Goal: Task Accomplishment & Management: Manage account settings

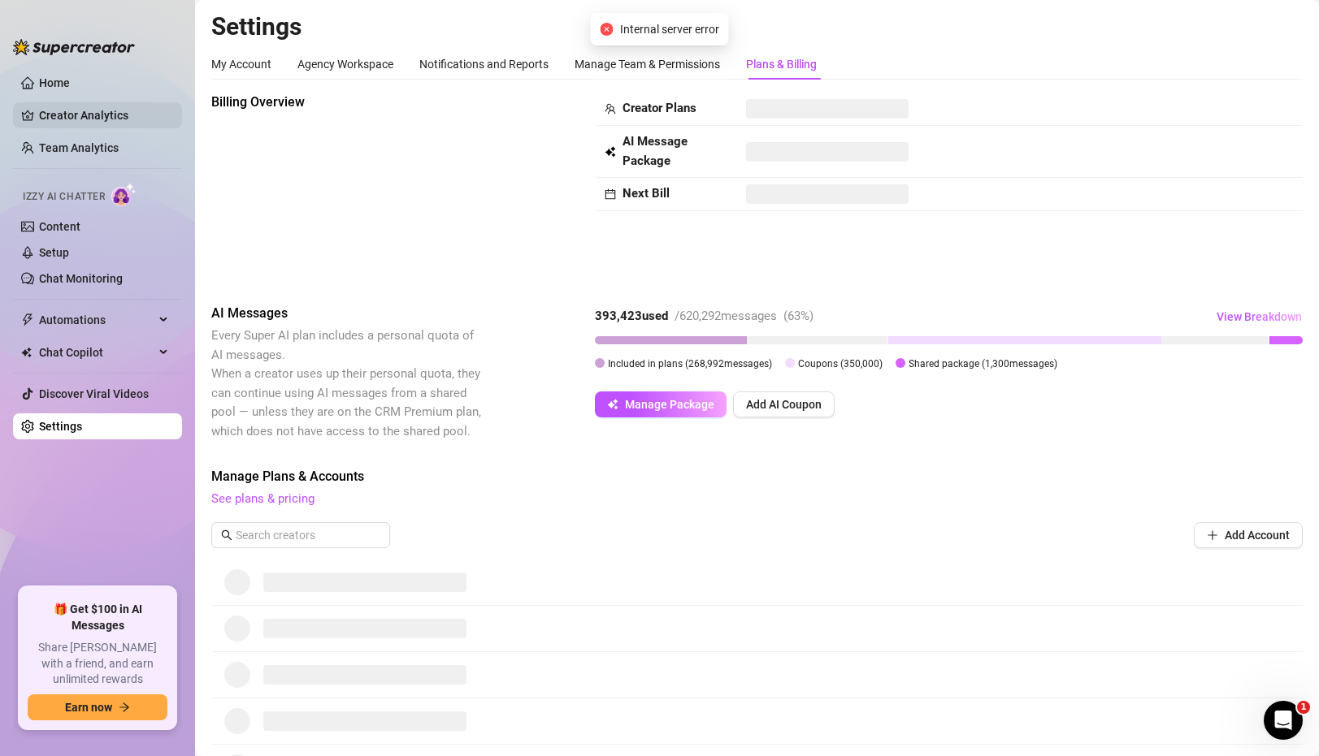
click at [102, 111] on link "Creator Analytics" at bounding box center [104, 115] width 130 height 26
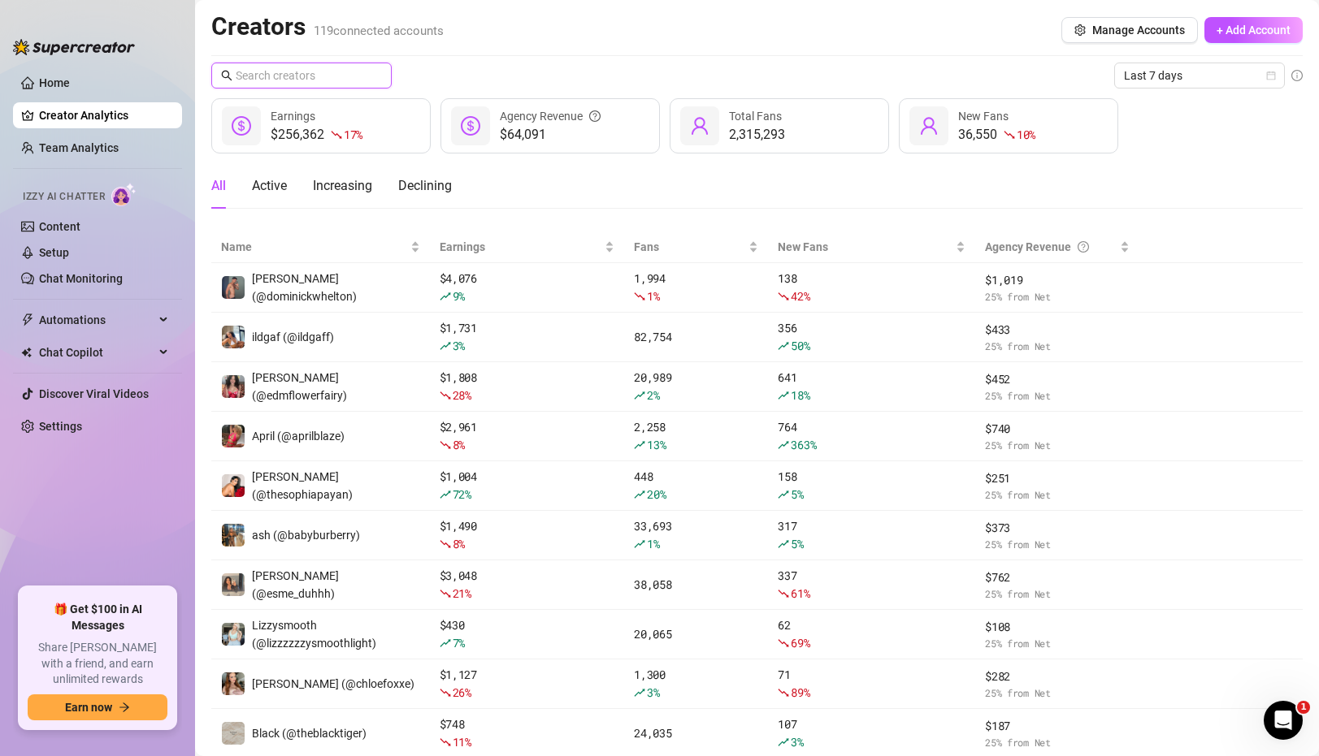
click at [336, 73] on input "text" at bounding box center [302, 76] width 133 height 18
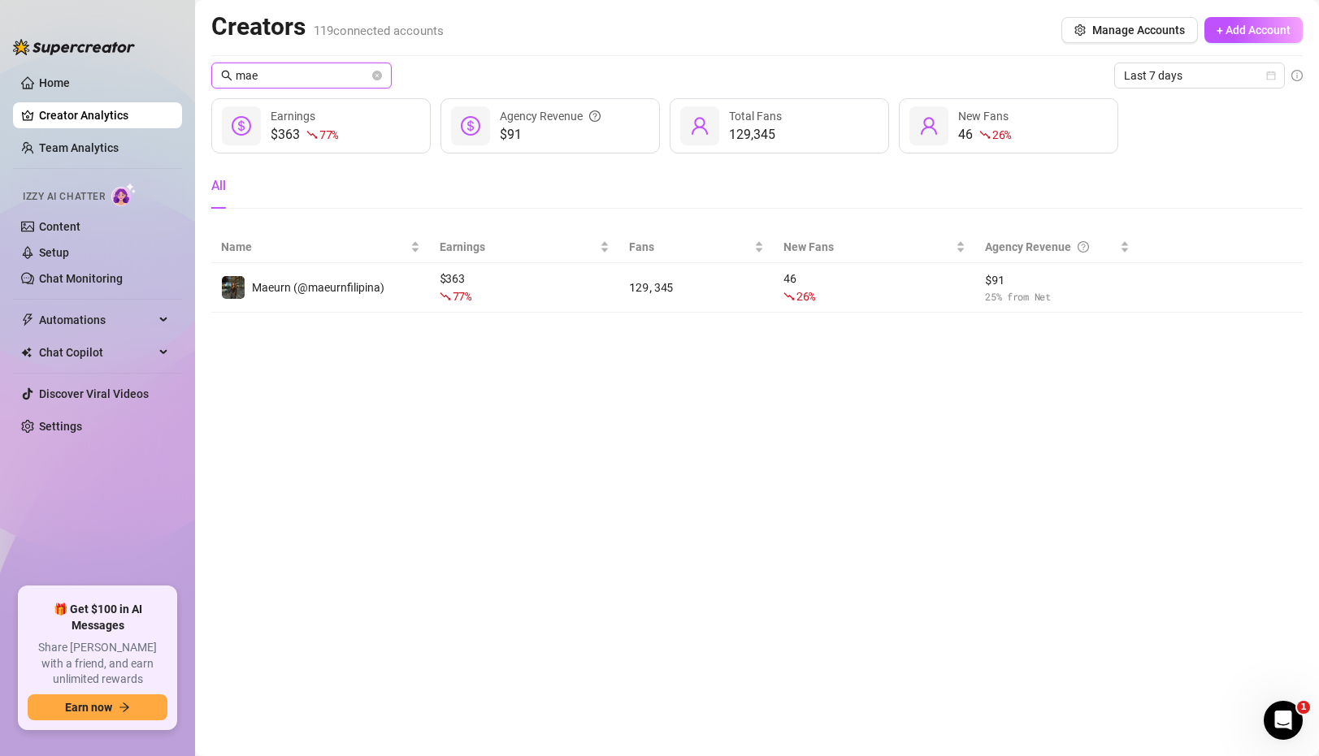
type input "mae"
click at [71, 427] on link "Settings" at bounding box center [60, 426] width 43 height 13
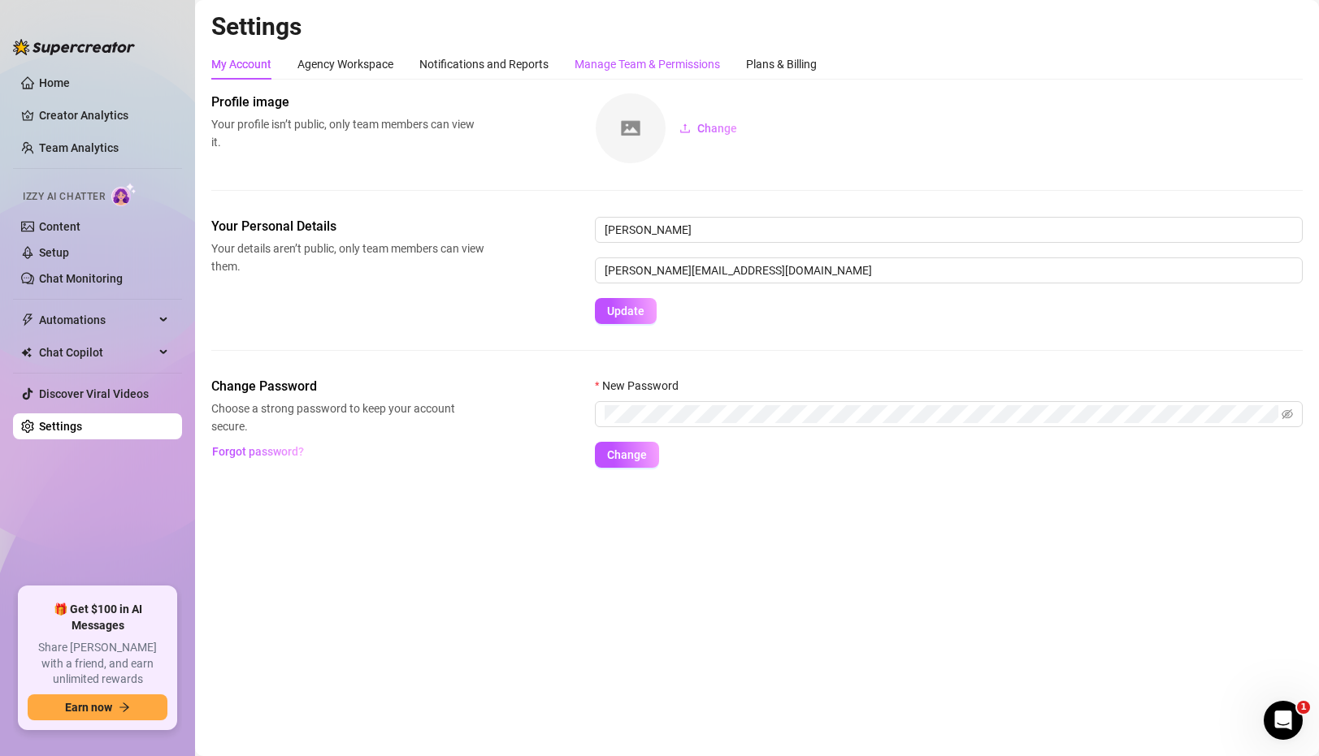
click at [651, 65] on div "Manage Team & Permissions" at bounding box center [646, 64] width 145 height 18
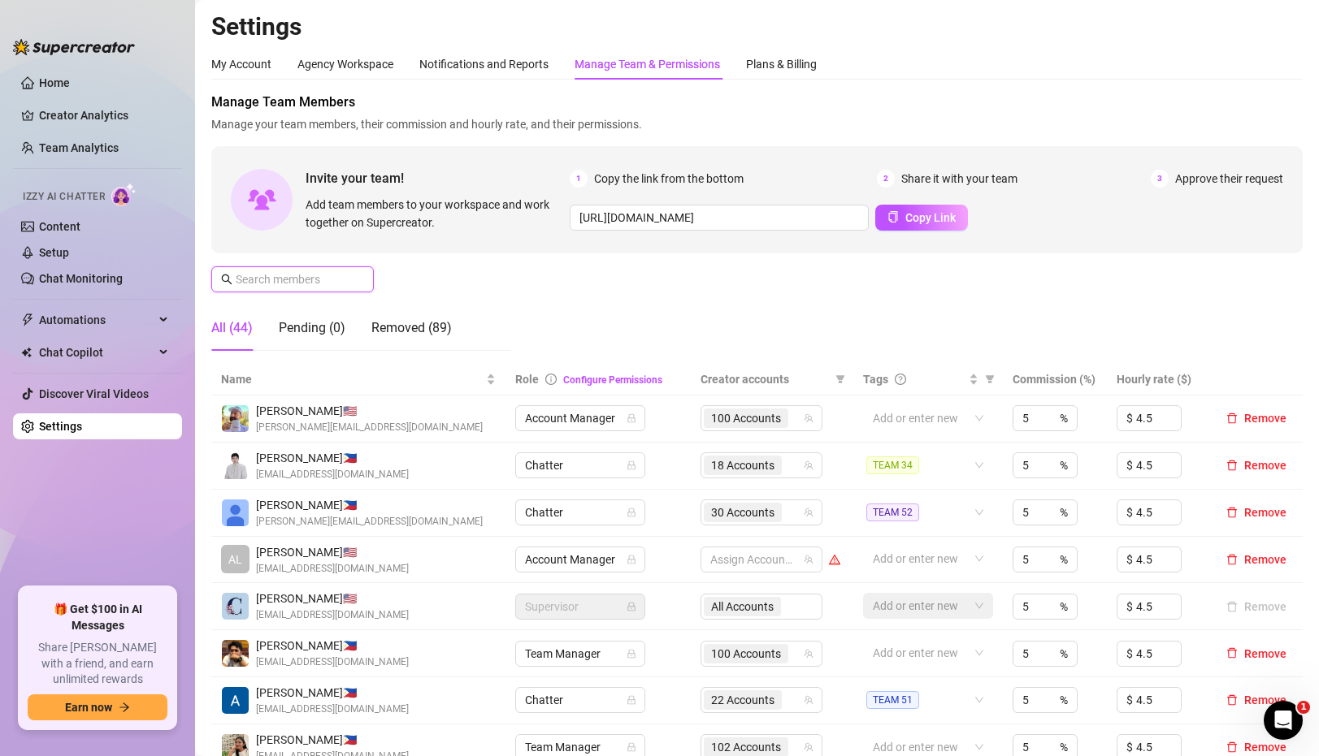
click at [300, 284] on input "text" at bounding box center [293, 280] width 115 height 18
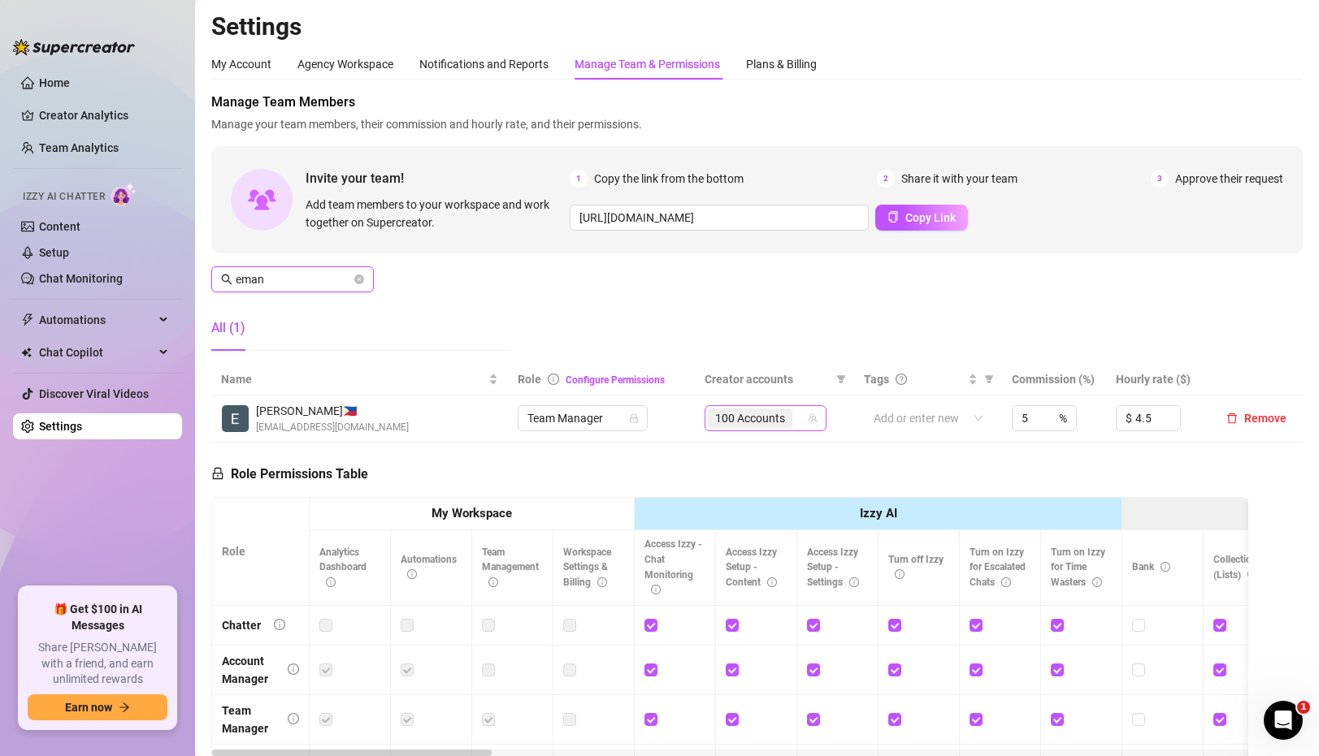
click at [806, 427] on div "100 Accounts" at bounding box center [757, 418] width 98 height 23
type input "eman"
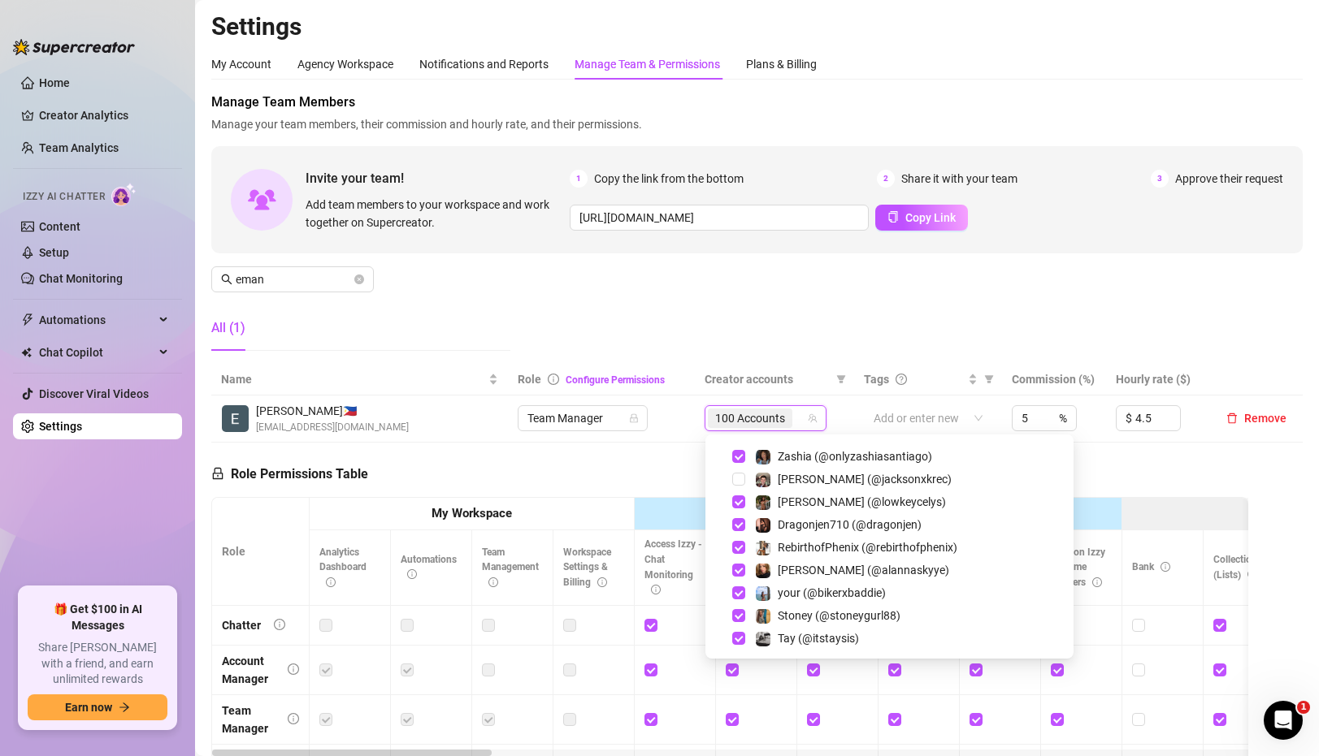
scroll to position [2264, 0]
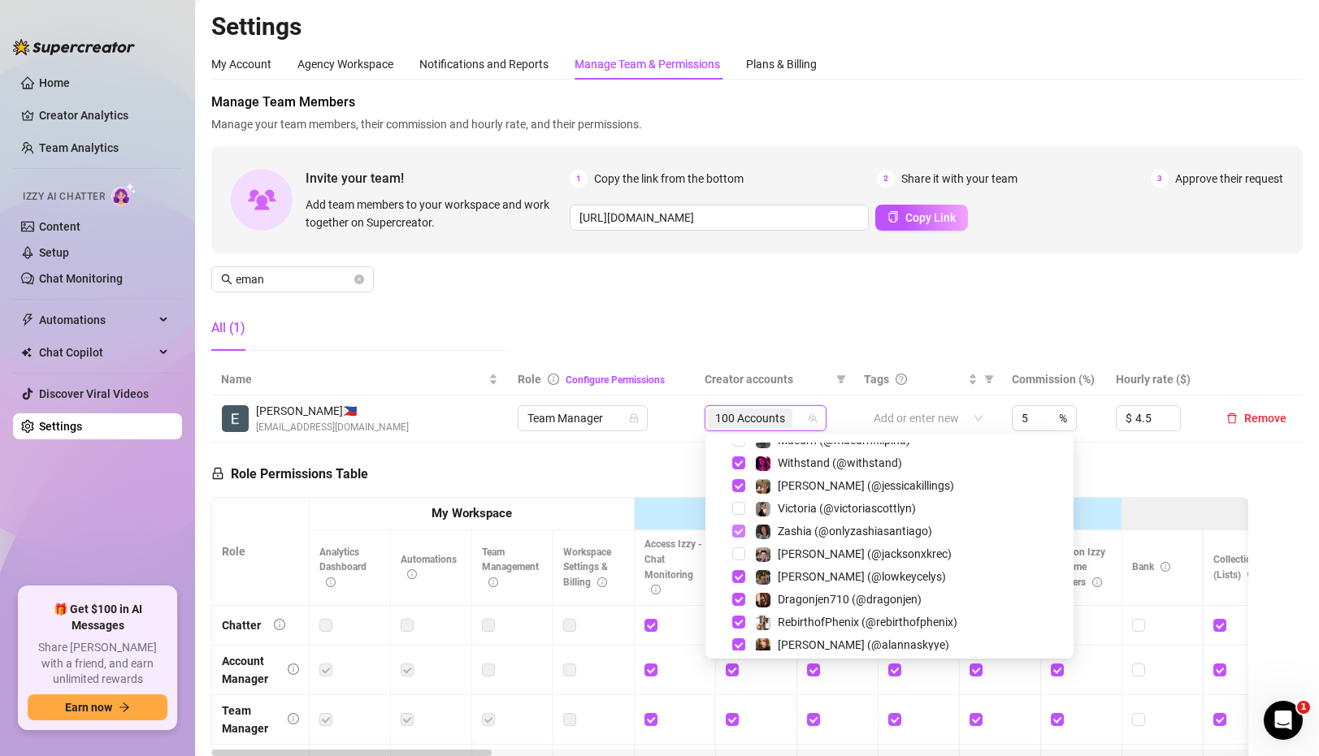
click at [738, 447] on span "Select tree node" at bounding box center [738, 440] width 13 height 13
click at [739, 447] on span "Select tree node" at bounding box center [738, 440] width 13 height 13
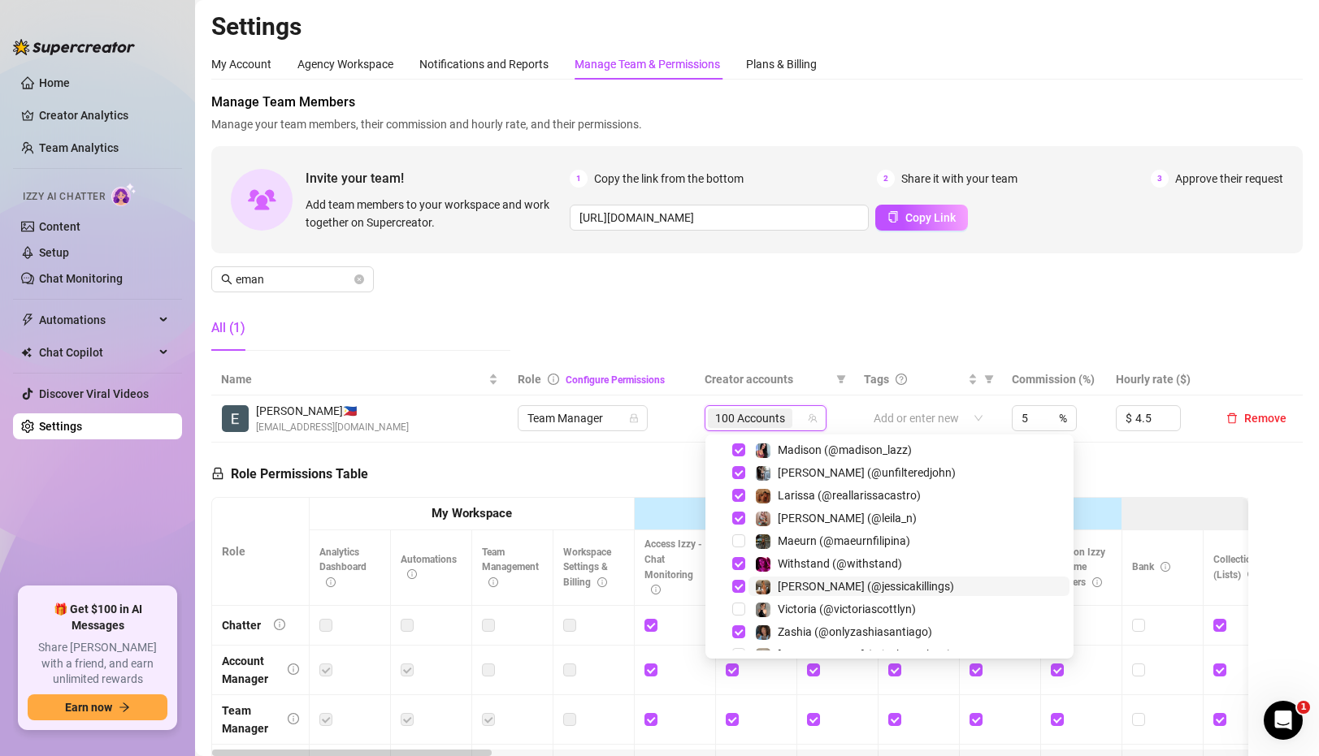
click at [739, 542] on span "Select tree node" at bounding box center [738, 541] width 13 height 13
click at [688, 340] on div "Manage Team Members Manage your team members, their commission and hourly rate,…" at bounding box center [756, 228] width 1091 height 271
